Goal: Task Accomplishment & Management: Complete application form

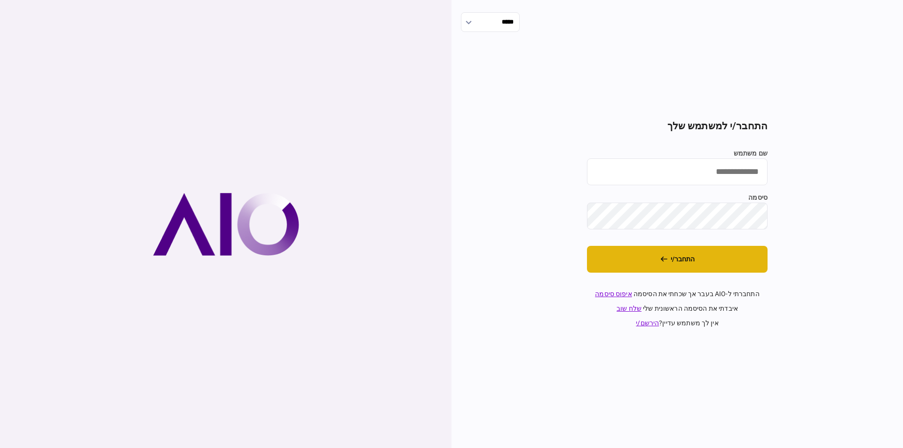
type input "*********"
click at [703, 255] on button "התחבר/י" at bounding box center [677, 259] width 181 height 27
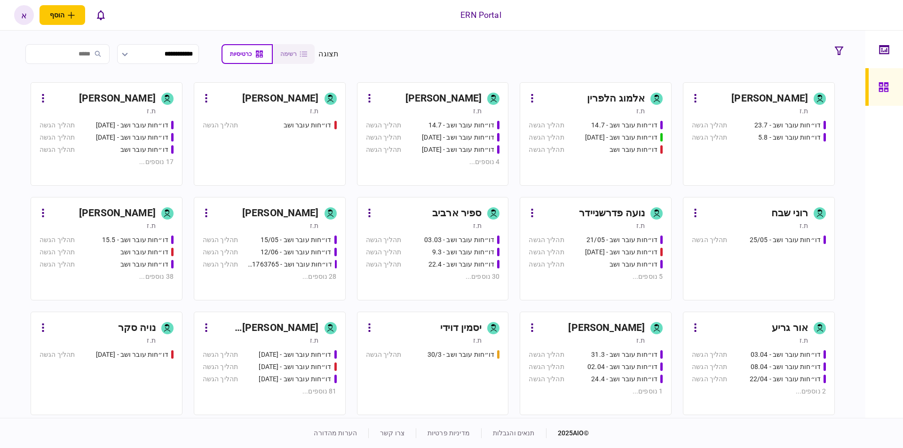
click at [289, 329] on div "[PERSON_NAME] [PERSON_NAME]" at bounding box center [266, 328] width 105 height 15
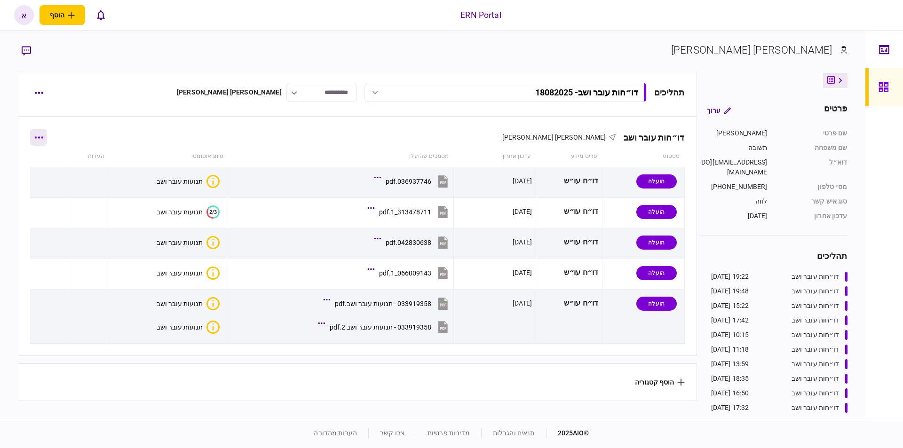
click at [41, 138] on icon "button" at bounding box center [39, 137] width 8 height 2
click at [39, 94] on div at bounding box center [451, 224] width 903 height 448
click at [34, 92] on button "button" at bounding box center [38, 92] width 17 height 17
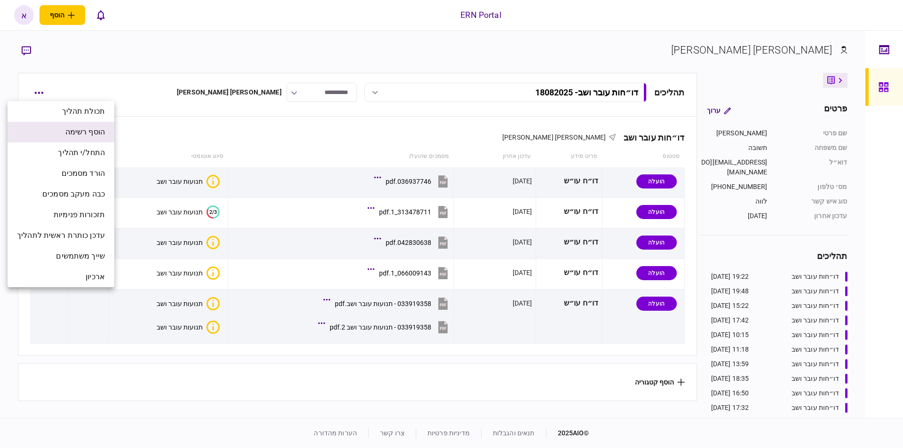
click at [98, 134] on span "הוסף רשימה" at bounding box center [85, 132] width 40 height 11
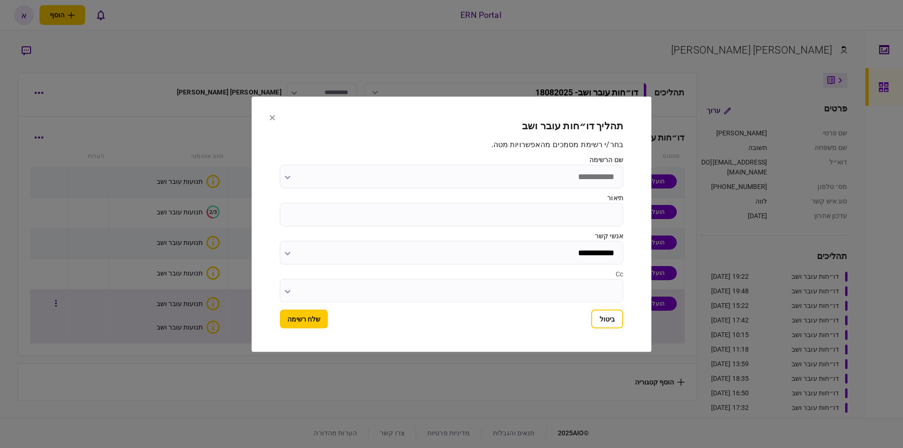
click at [613, 323] on button "ביטול" at bounding box center [607, 319] width 32 height 19
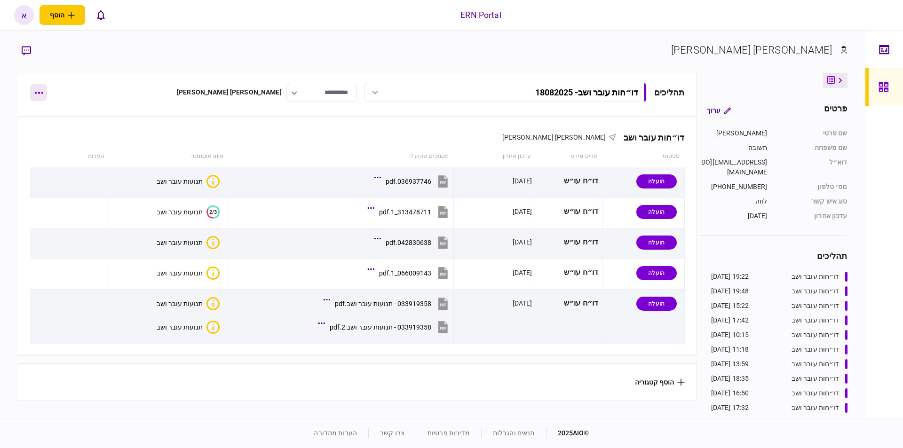
click at [35, 90] on button "button" at bounding box center [38, 92] width 17 height 17
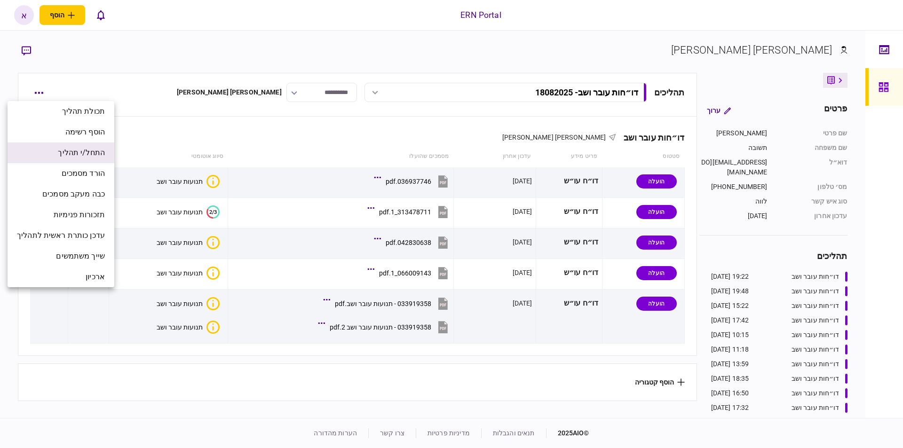
click at [92, 153] on span "התחל/י תהליך" at bounding box center [81, 152] width 47 height 11
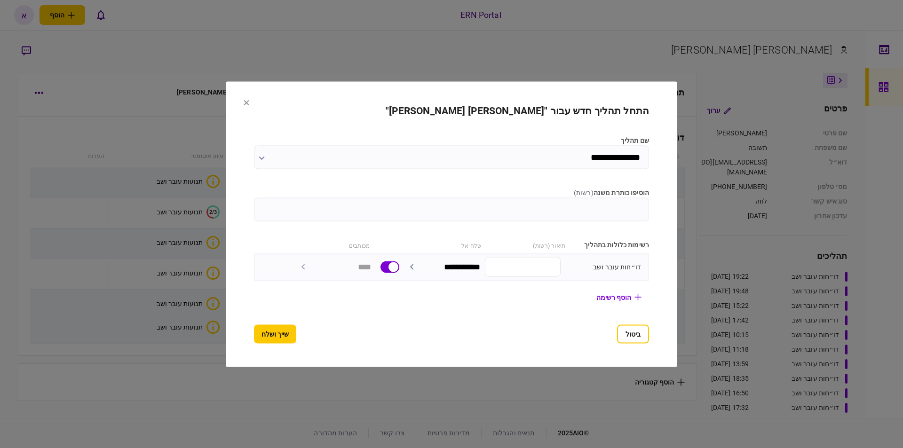
click at [596, 215] on input "הוסיפו כותרת משנה ( רשות )" at bounding box center [451, 210] width 395 height 24
type input "********"
click at [265, 334] on button "שייך ושלח" at bounding box center [275, 334] width 42 height 19
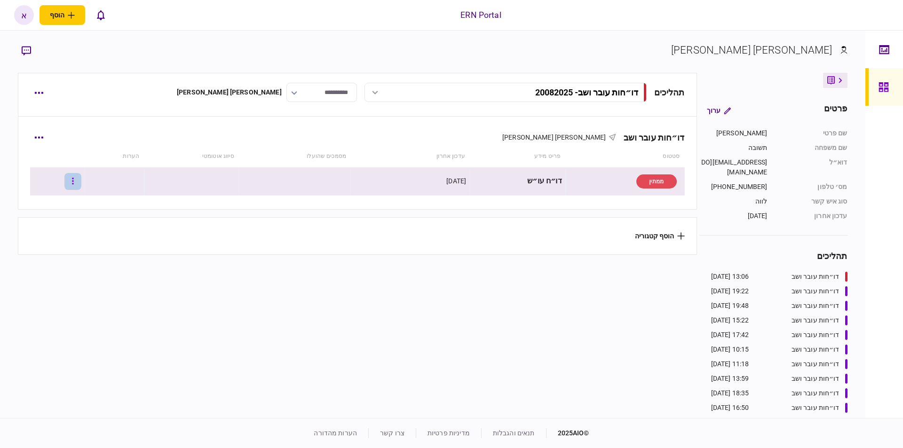
click at [74, 180] on icon "button" at bounding box center [73, 181] width 2 height 9
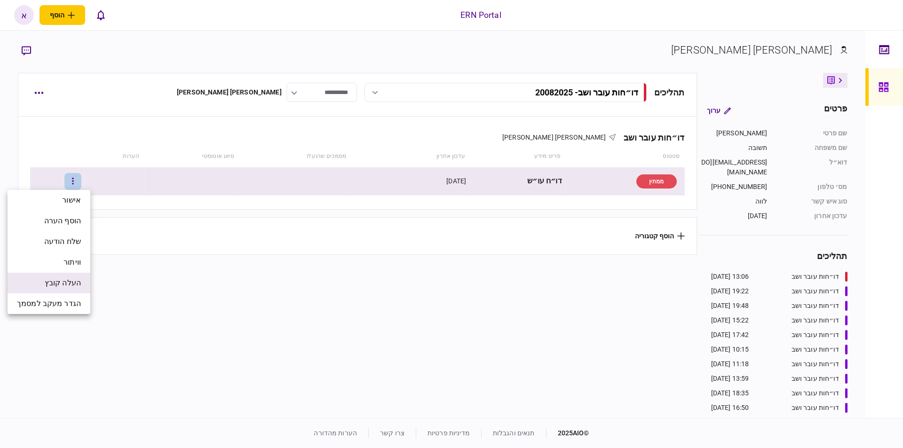
click at [71, 286] on span "העלה קובץ" at bounding box center [63, 283] width 36 height 11
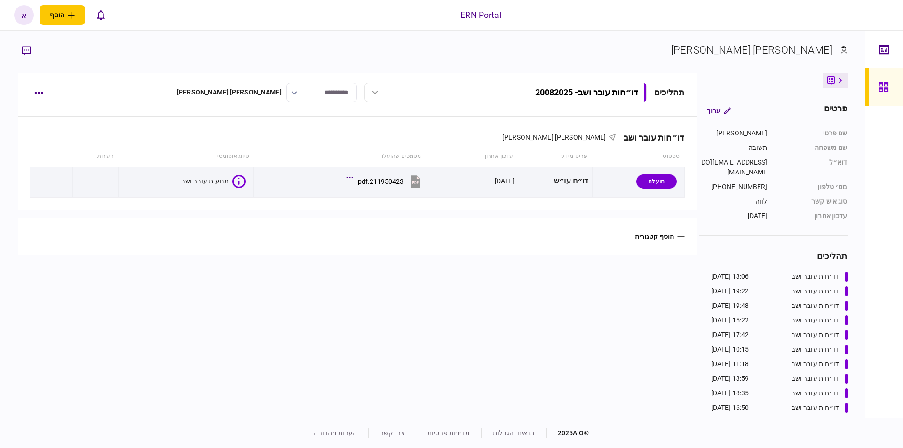
click at [280, 242] on section "הוסף קטגוריה" at bounding box center [357, 237] width 679 height 38
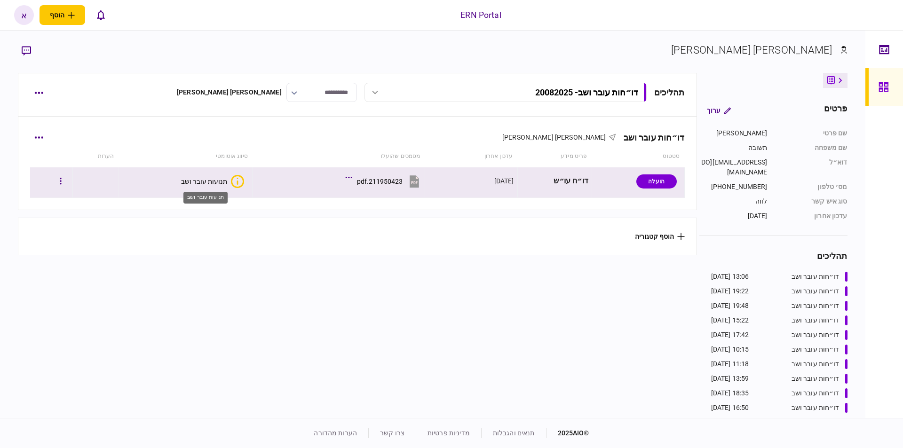
click at [204, 180] on div "תנועות עובר ושב" at bounding box center [204, 182] width 46 height 8
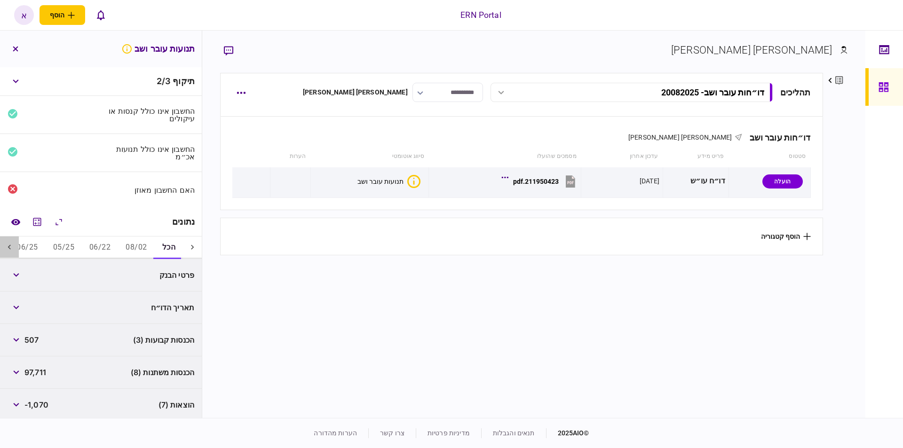
click at [11, 249] on icon at bounding box center [9, 247] width 9 height 9
click at [10, 249] on icon at bounding box center [9, 247] width 9 height 9
click at [10, 248] on icon at bounding box center [9, 247] width 9 height 9
click at [40, 225] on icon "מחשבון" at bounding box center [37, 222] width 8 height 8
